Goal: Information Seeking & Learning: Find specific fact

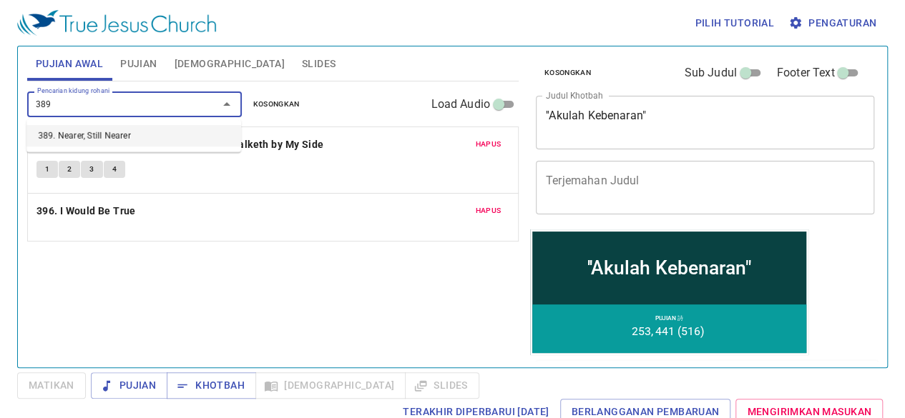
type input "389"
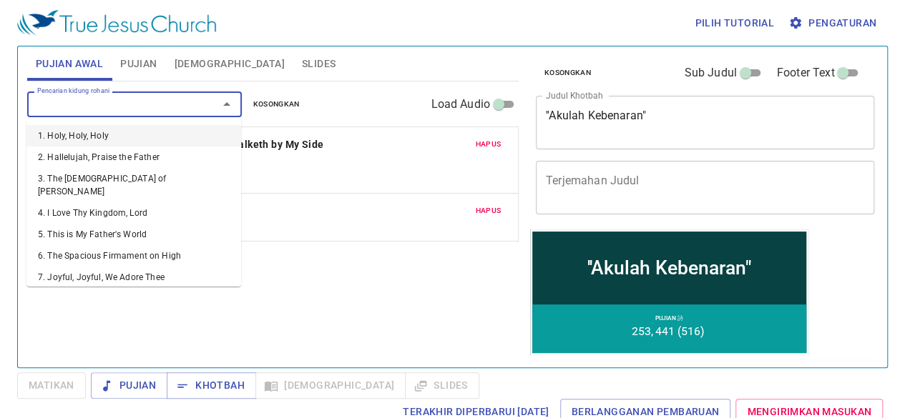
drag, startPoint x: 0, startPoint y: 0, endPoint x: 139, endPoint y: 102, distance: 172.3
click at [139, 102] on input "Pencarian kidung rohani" at bounding box center [113, 104] width 164 height 16
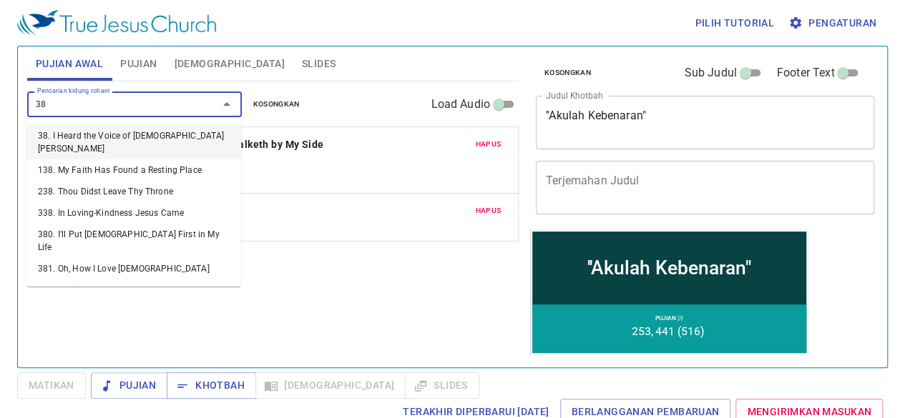
type input "389"
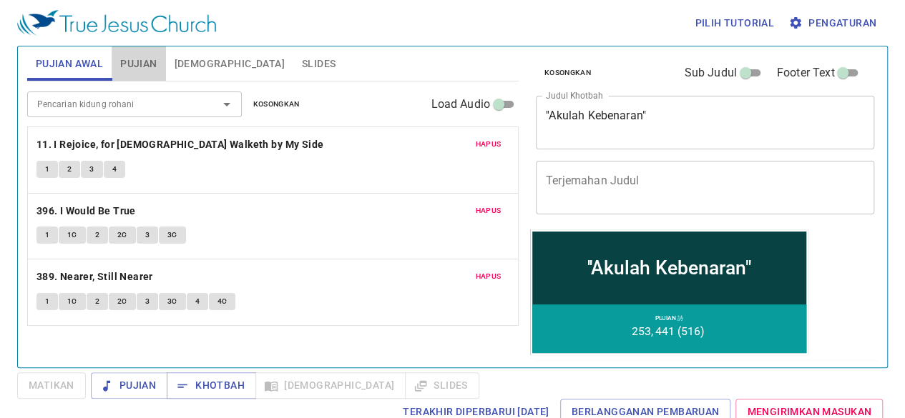
click at [139, 62] on span "Pujian" at bounding box center [138, 64] width 36 height 18
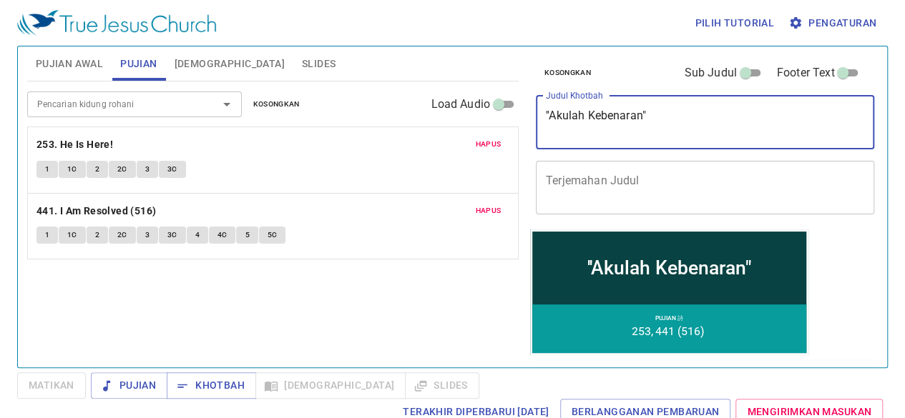
click at [643, 117] on textarea "''Akulah Kebenaran"" at bounding box center [705, 122] width 318 height 27
type textarea "''[PERSON_NAME]""
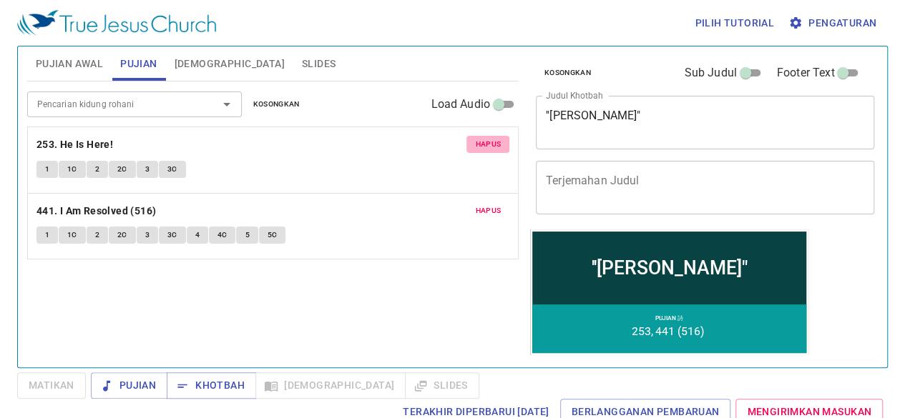
click at [499, 139] on span "Hapus" at bounding box center [488, 144] width 26 height 13
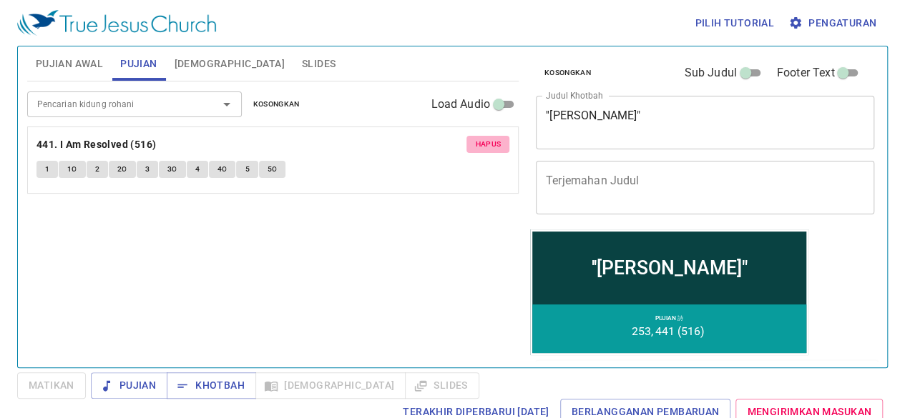
click at [499, 139] on span "Hapus" at bounding box center [488, 144] width 26 height 13
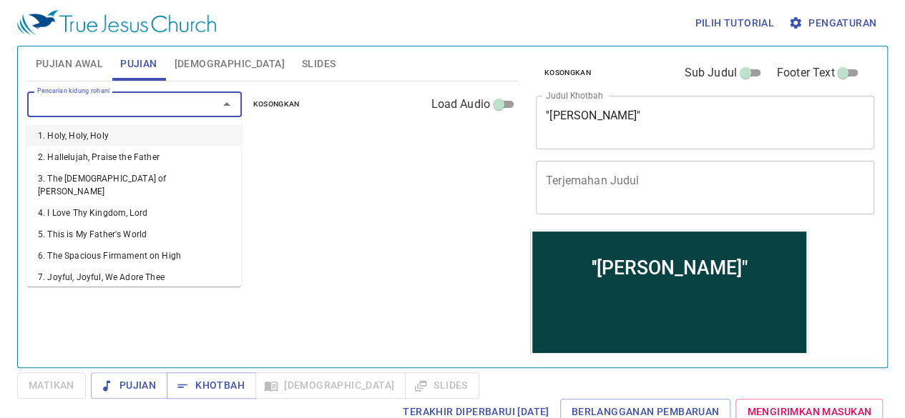
click at [76, 104] on input "Pencarian kidung rohani" at bounding box center [113, 104] width 164 height 16
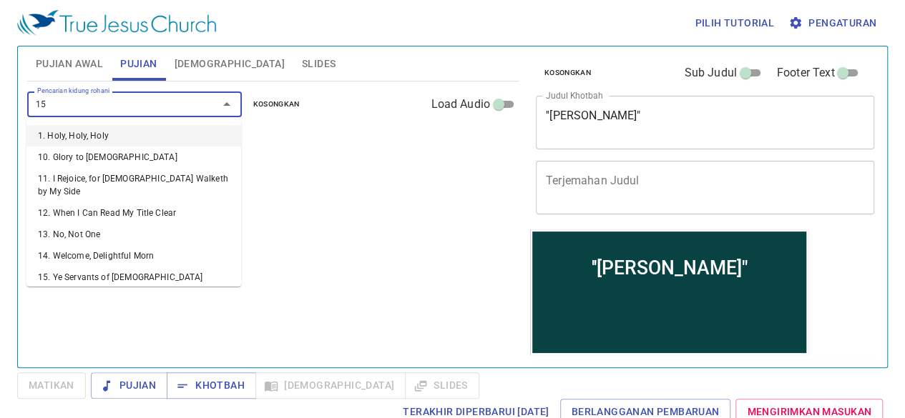
type input "156"
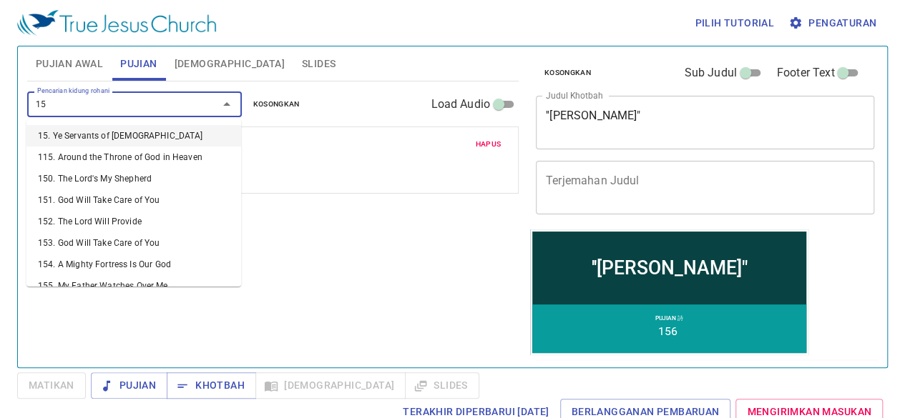
type input "157"
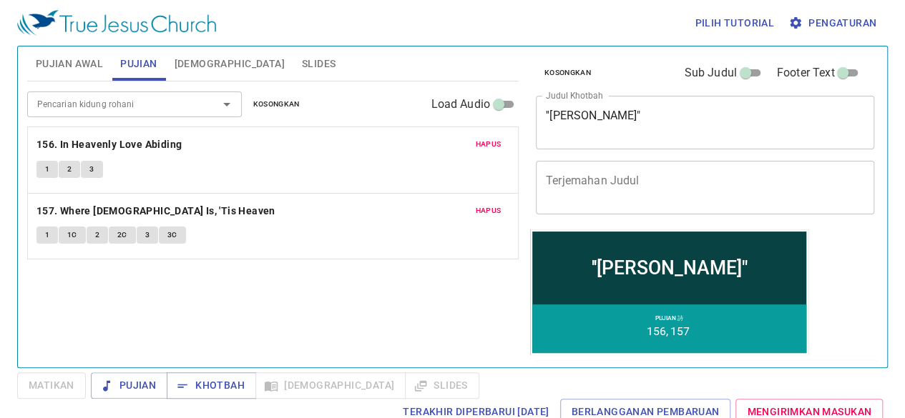
click at [129, 297] on div "Pencarian kidung rohani Pencarian kidung rohani Kosongkan Load Audio Hapus 156.…" at bounding box center [272, 219] width 491 height 274
click at [73, 52] on button "Pujian Awal" at bounding box center [69, 63] width 84 height 34
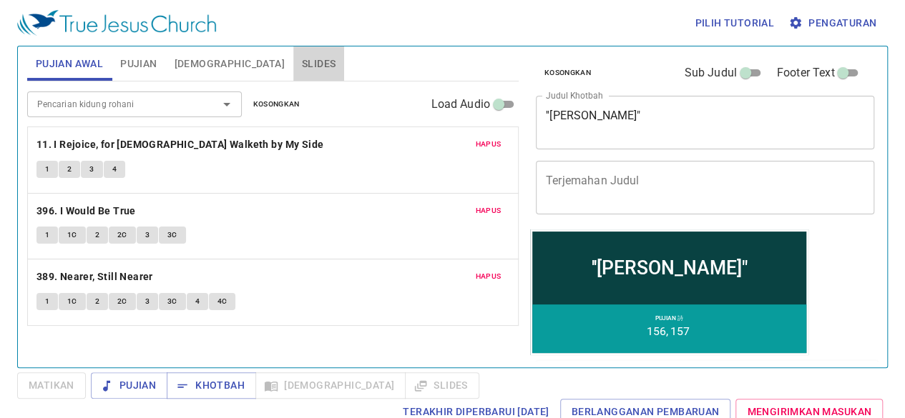
click at [293, 61] on button "Slides" at bounding box center [318, 63] width 51 height 34
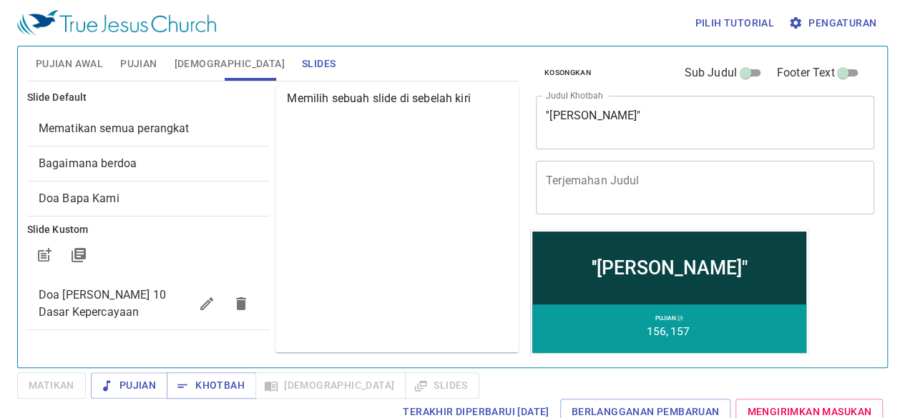
click at [329, 322] on div "Memilih sebuah slide di sebelah kiri" at bounding box center [396, 218] width 243 height 268
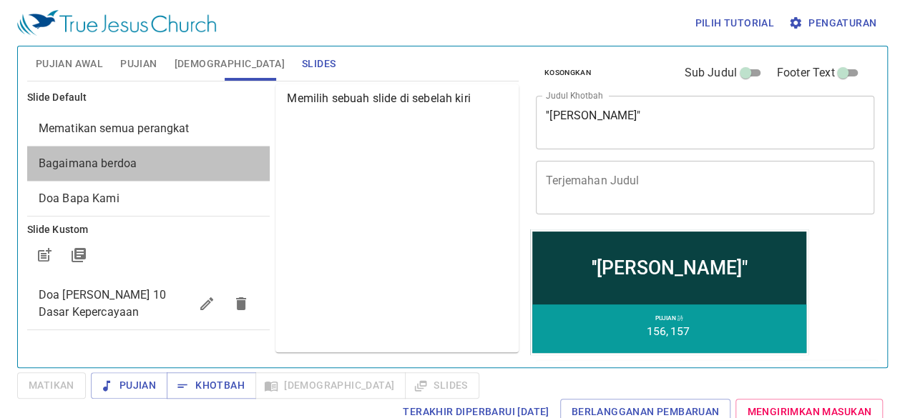
click at [162, 169] on span "Bagaimana berdoa" at bounding box center [149, 163] width 220 height 17
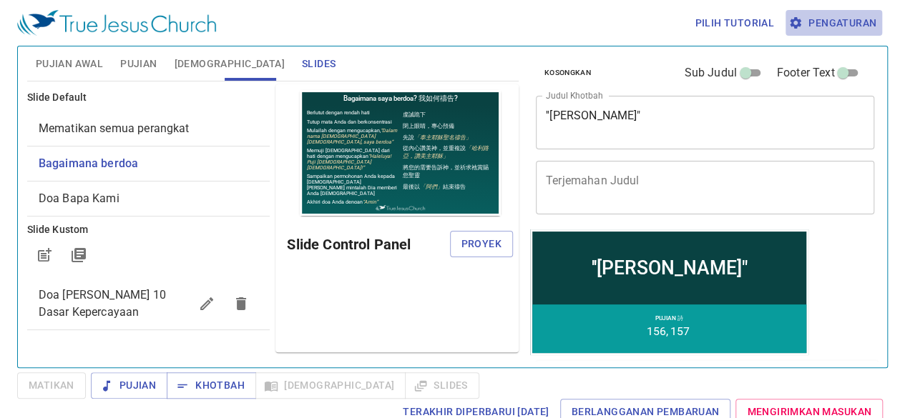
click at [834, 22] on span "Pengaturan" at bounding box center [833, 23] width 85 height 18
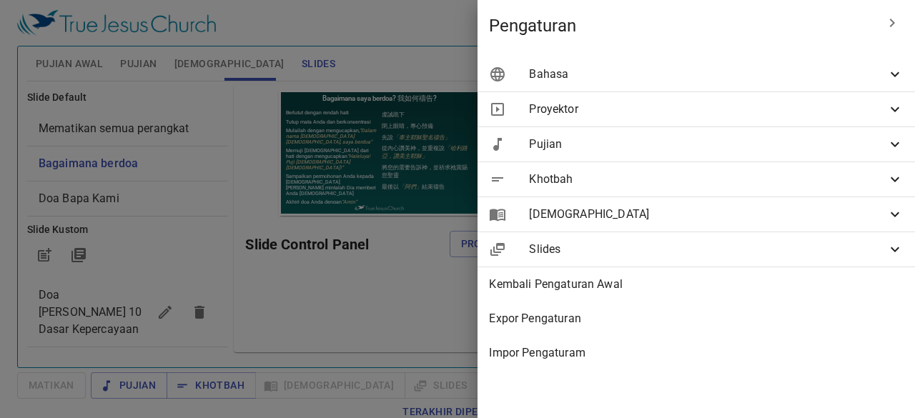
click at [792, 70] on span "Bahasa" at bounding box center [708, 74] width 358 height 17
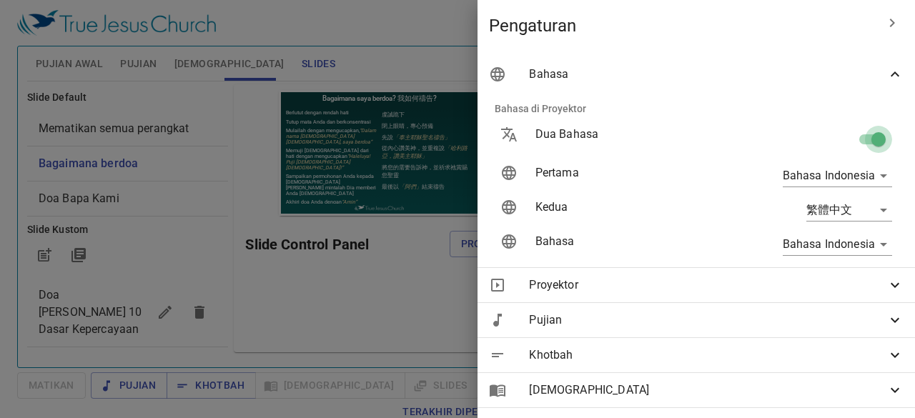
click at [856, 137] on input "checkbox" at bounding box center [879, 142] width 82 height 27
checkbox input "false"
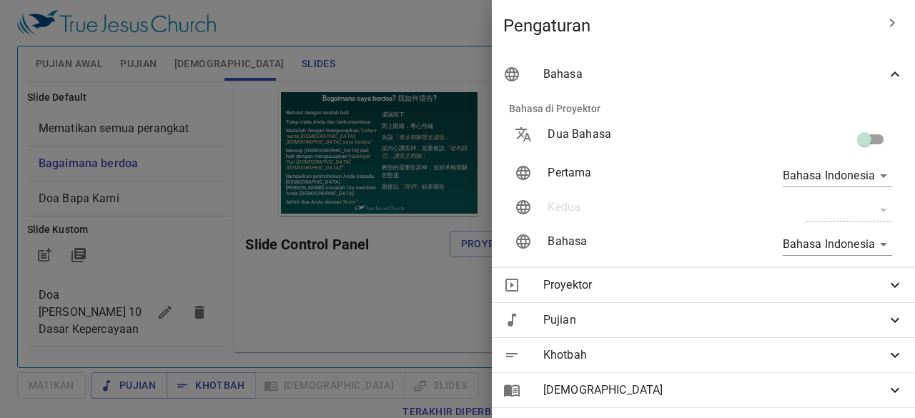
click at [887, 76] on icon at bounding box center [895, 74] width 17 height 17
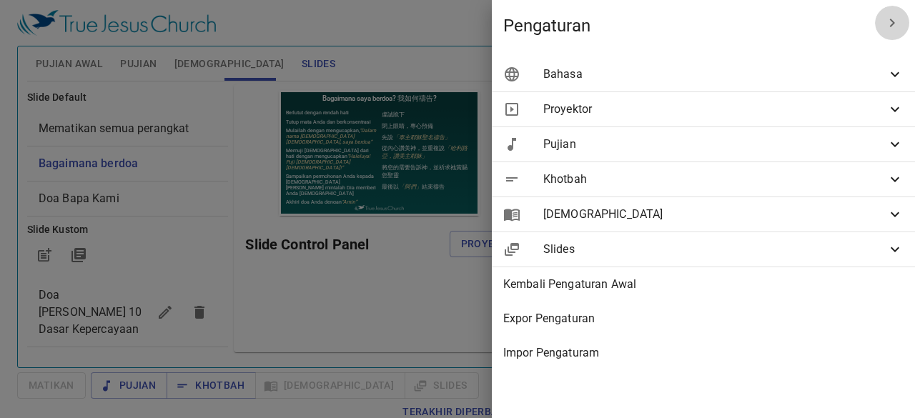
click at [881, 26] on button "button" at bounding box center [892, 23] width 34 height 34
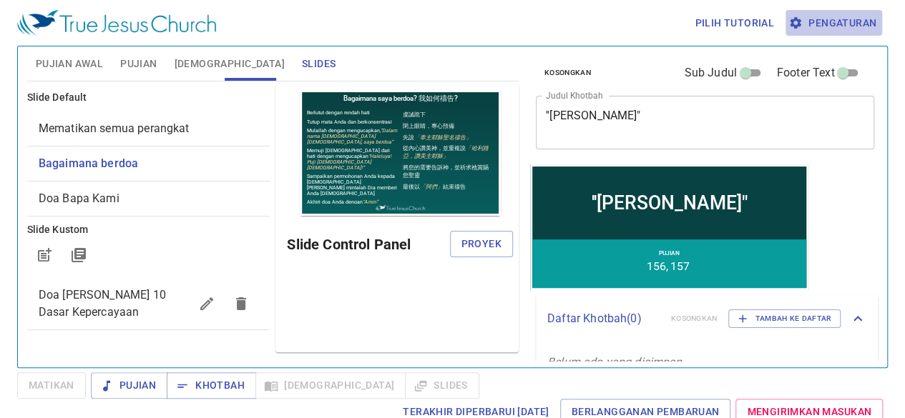
click at [832, 31] on span "Pengaturan" at bounding box center [833, 23] width 85 height 18
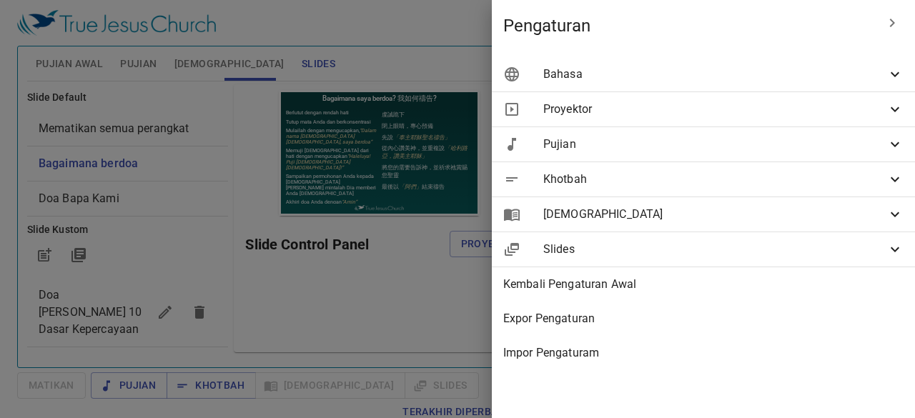
click at [812, 77] on span "Bahasa" at bounding box center [714, 74] width 343 height 17
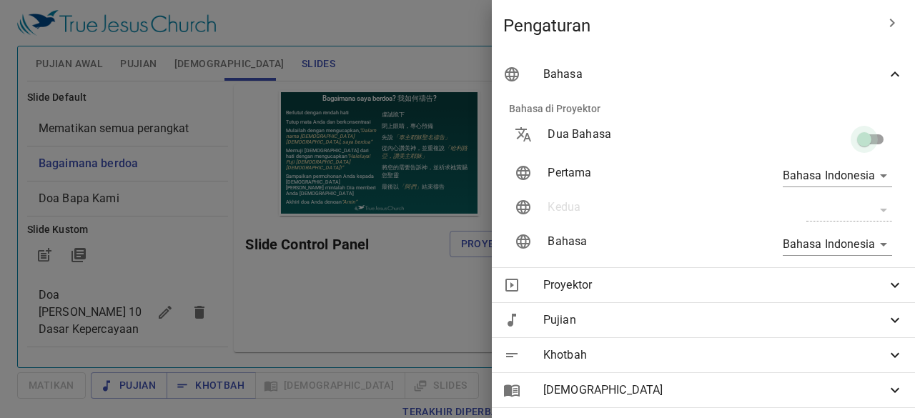
click at [844, 147] on input "checkbox" at bounding box center [865, 142] width 82 height 27
checkbox input "true"
type input "en"
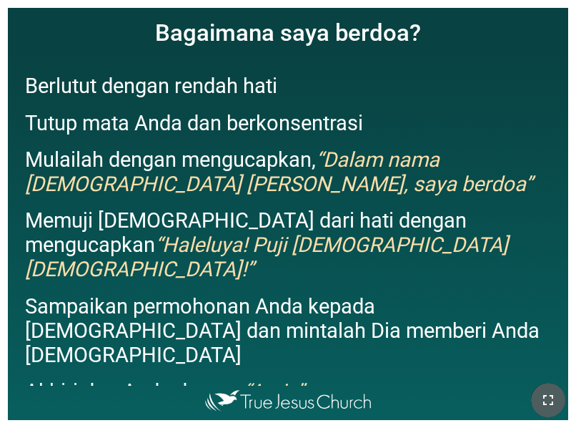
click at [548, 395] on icon "button" at bounding box center [548, 399] width 17 height 17
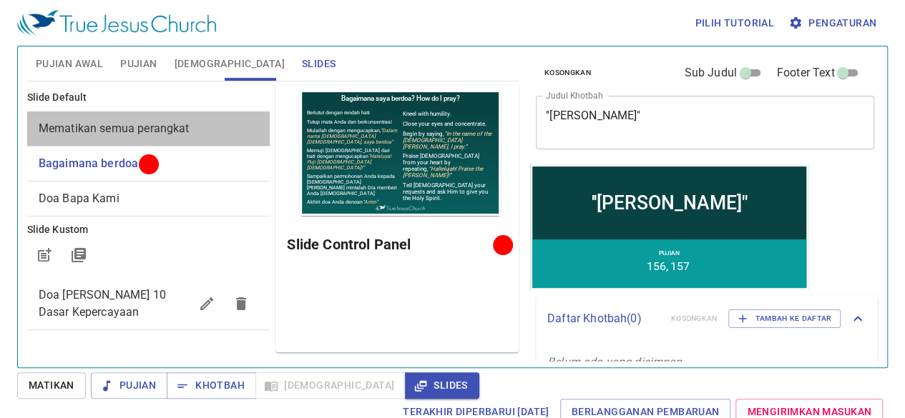
click at [152, 124] on span "Mematikan semua perangkat" at bounding box center [114, 129] width 151 height 14
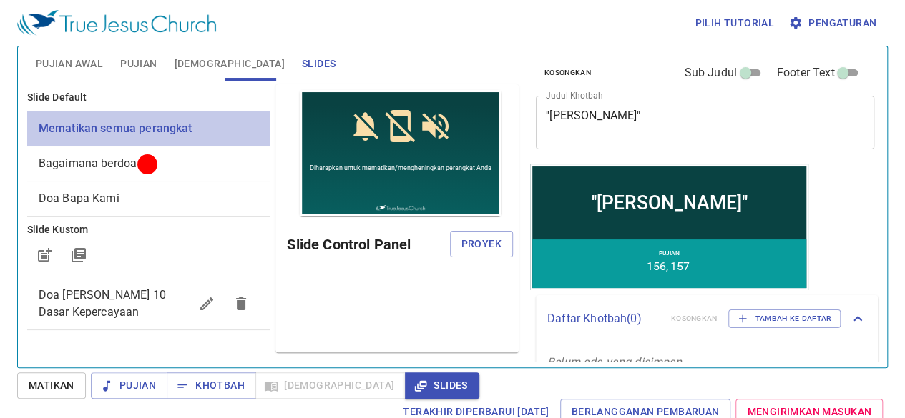
click at [152, 124] on span "Mematikan semua perangkat" at bounding box center [116, 129] width 154 height 14
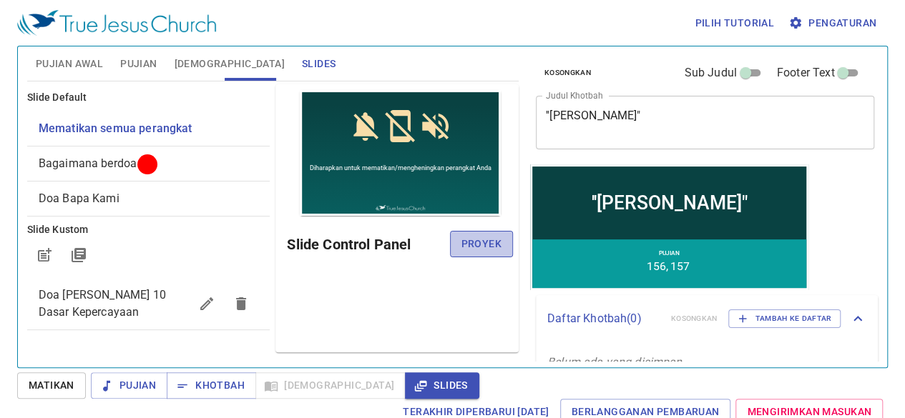
click at [492, 244] on span "Proyek" at bounding box center [481, 244] width 40 height 18
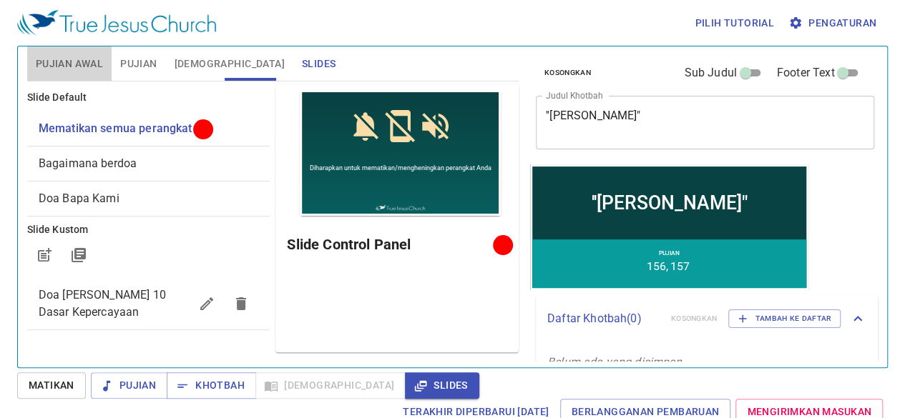
click at [83, 59] on span "Pujian Awal" at bounding box center [69, 64] width 67 height 18
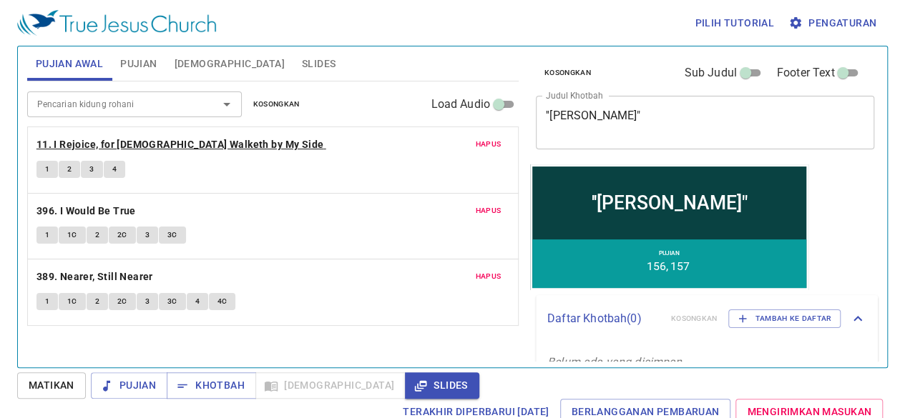
click at [171, 144] on b "11. I Rejoice, for [DEMOGRAPHIC_DATA] Walketh by My Side" at bounding box center [179, 145] width 287 height 18
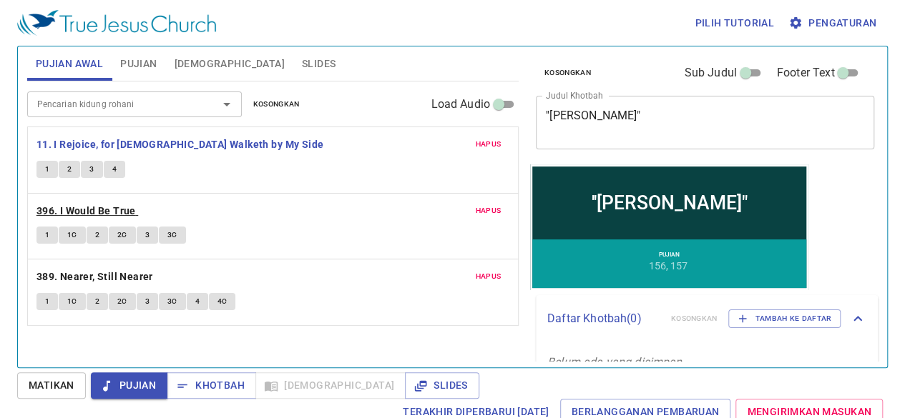
click at [99, 210] on b "396. I Would Be True" at bounding box center [85, 211] width 99 height 18
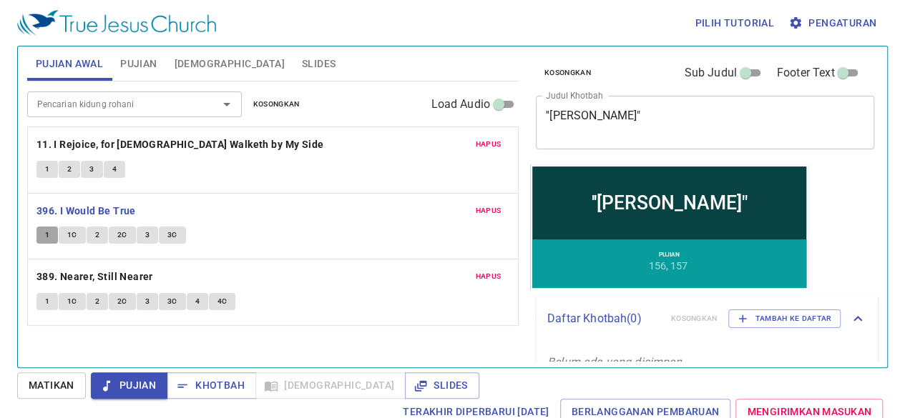
click at [41, 240] on button "1" at bounding box center [46, 235] width 21 height 17
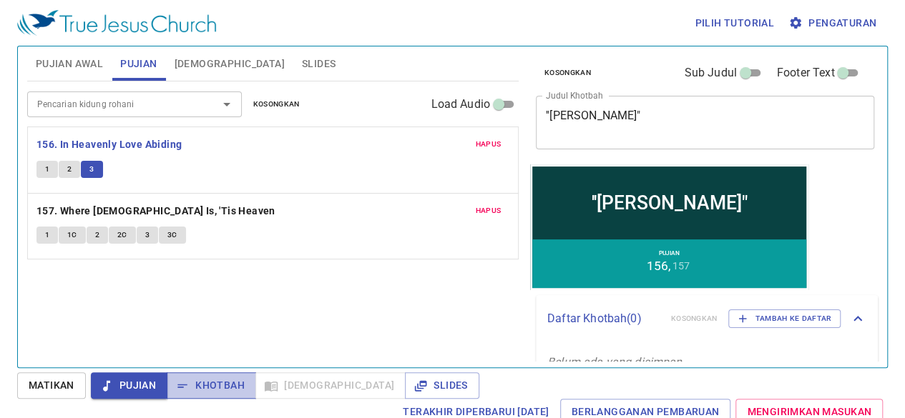
click at [210, 381] on span "Khotbah" at bounding box center [211, 386] width 66 height 18
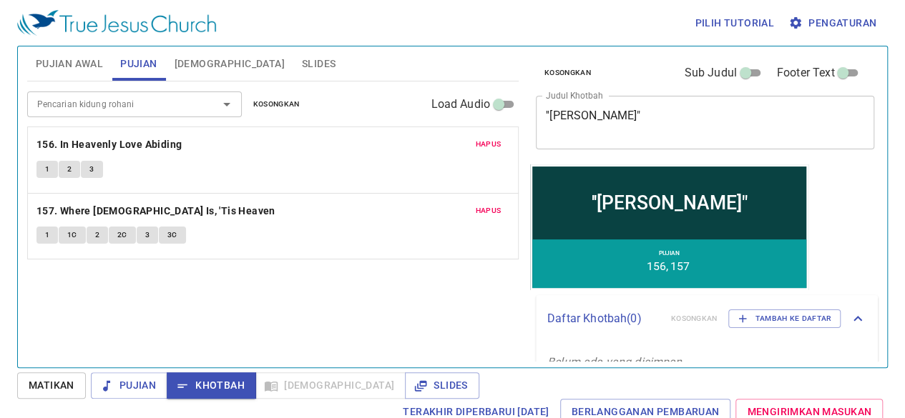
click at [192, 67] on span "[DEMOGRAPHIC_DATA]" at bounding box center [229, 64] width 110 height 18
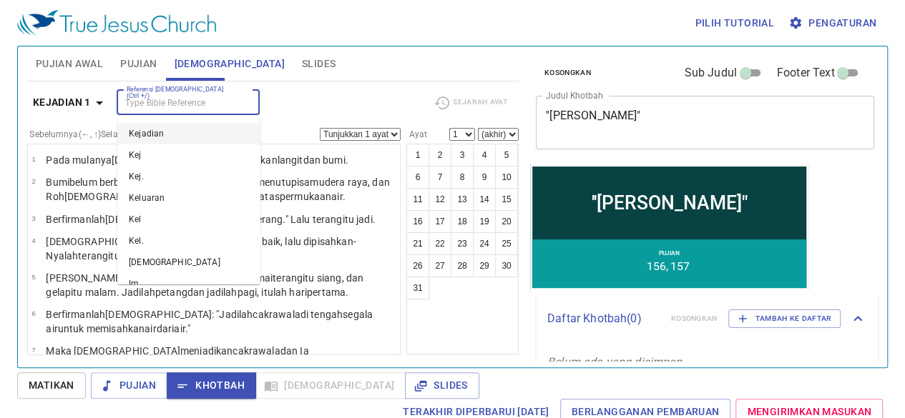
click at [217, 109] on input "Referensi [DEMOGRAPHIC_DATA] (Ctrl +/)" at bounding box center [176, 102] width 111 height 16
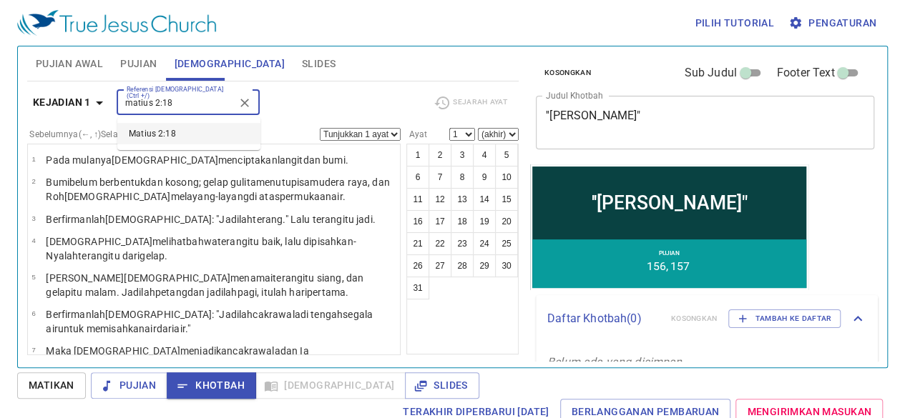
type input "matius 2:18"
select select "18"
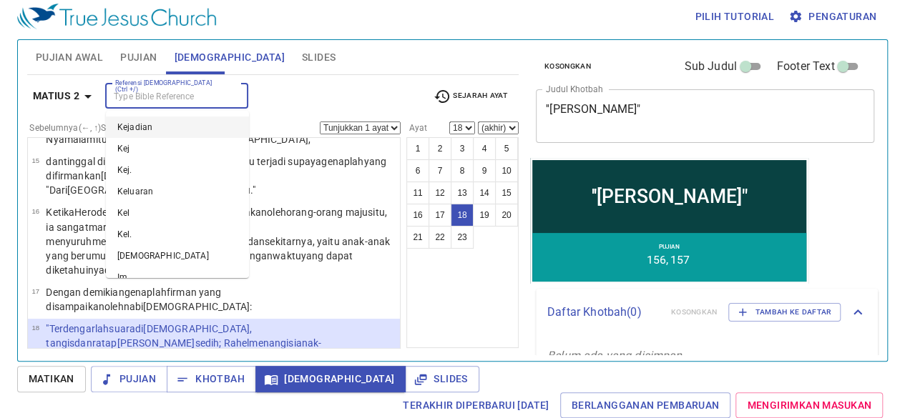
click at [194, 94] on input "Referensi [DEMOGRAPHIC_DATA] (Ctrl +/)" at bounding box center [164, 96] width 111 height 16
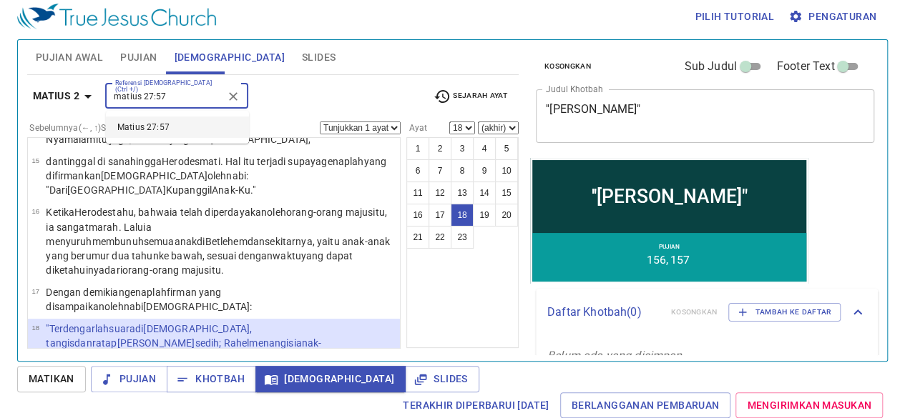
type input "matius 27:57"
select select "57"
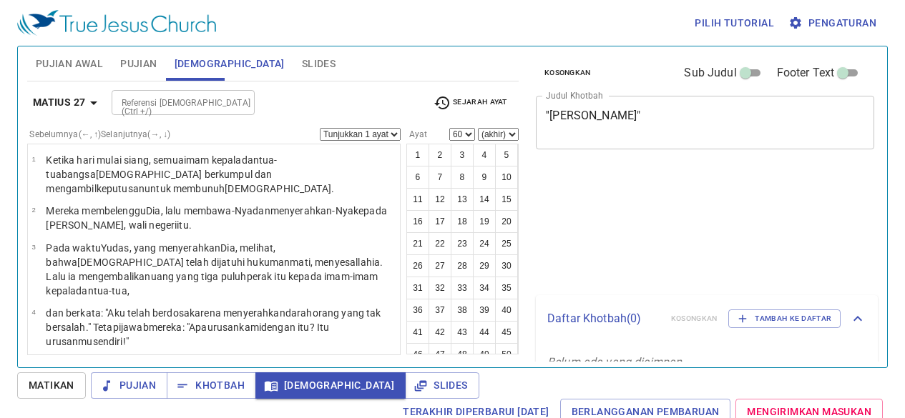
select select "60"
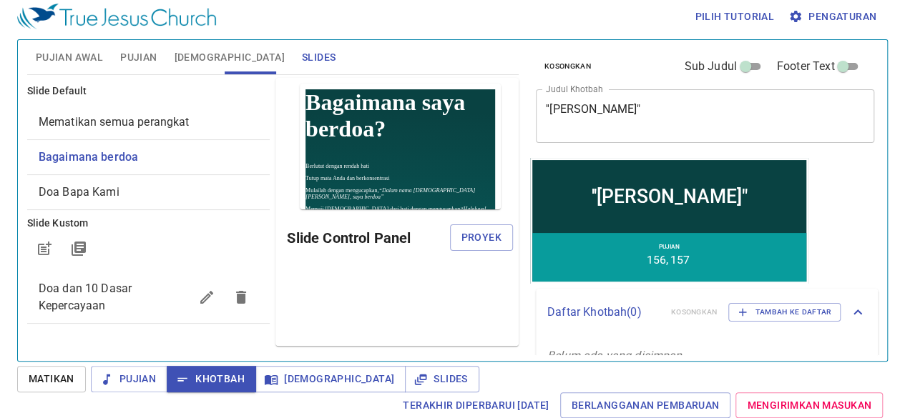
scroll to position [6, 0]
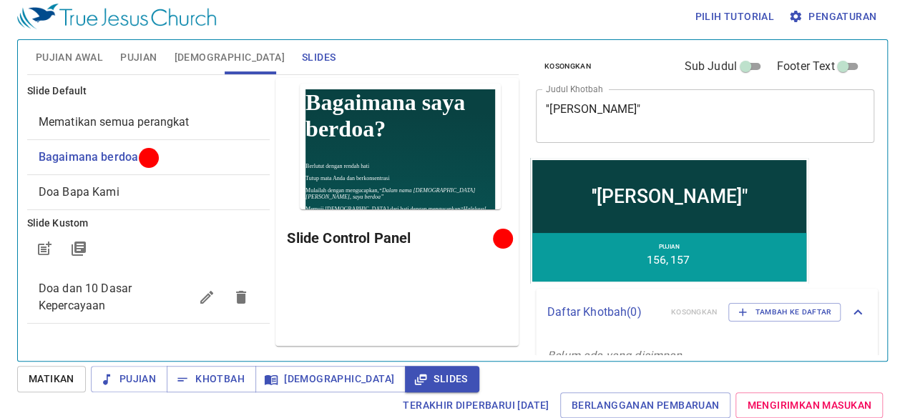
scroll to position [6, 0]
